Goal: Entertainment & Leisure: Browse casually

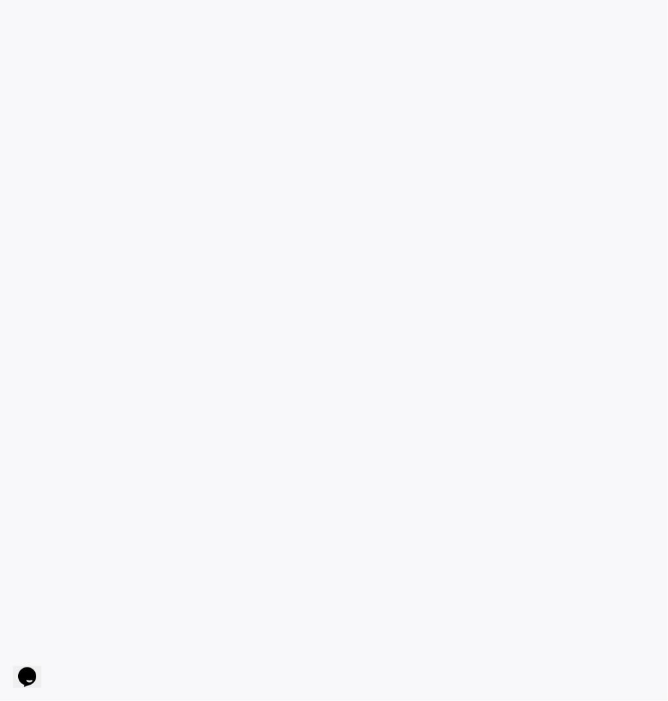
drag, startPoint x: 433, startPoint y: 397, endPoint x: 433, endPoint y: 249, distance: 148.0
click at [433, 249] on game-player-page at bounding box center [334, 350] width 668 height 701
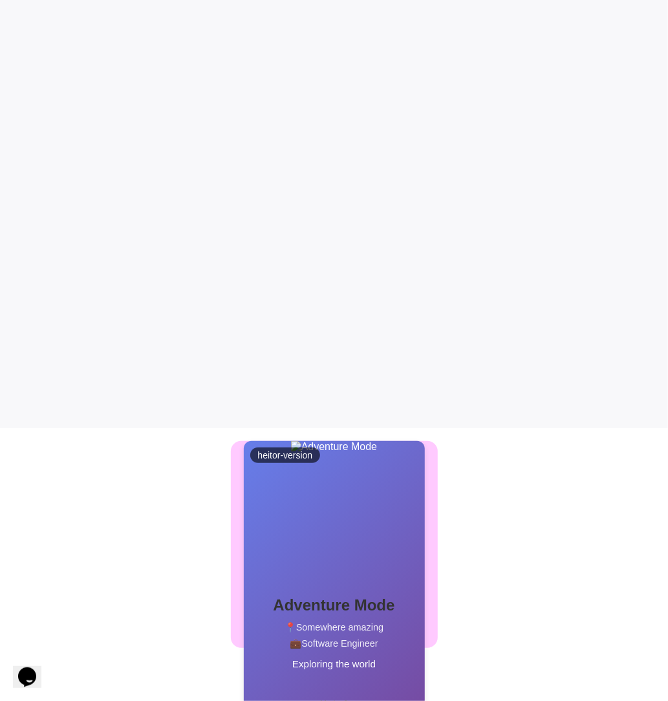
scroll to position [282, 0]
